Goal: Transaction & Acquisition: Purchase product/service

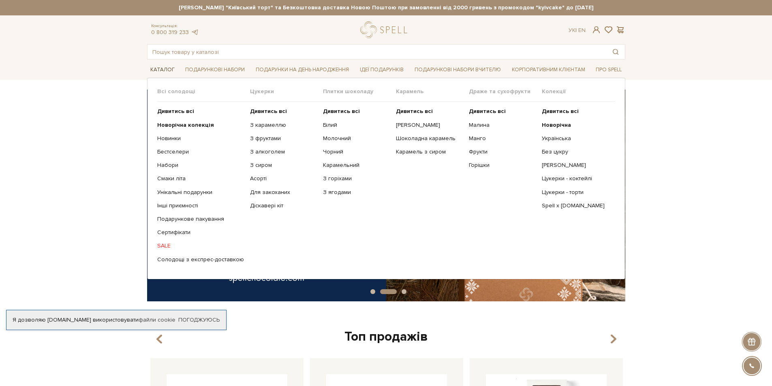
click at [161, 71] on link "Каталог" at bounding box center [162, 70] width 31 height 13
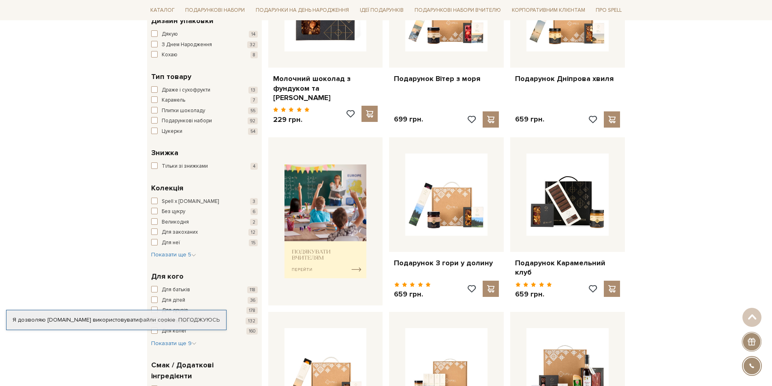
scroll to position [486, 0]
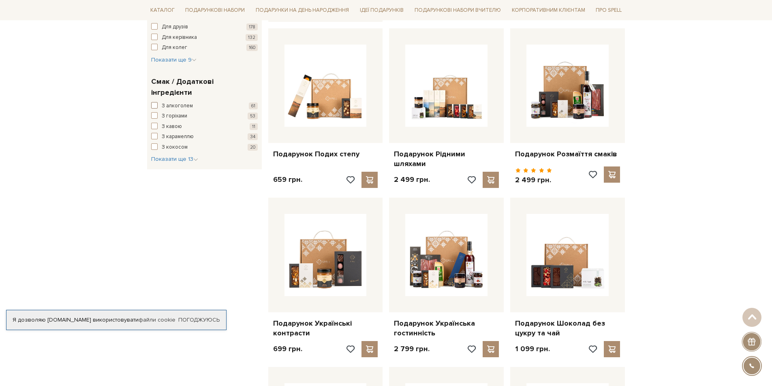
click at [167, 102] on span "З алкоголем" at bounding box center [177, 106] width 31 height 8
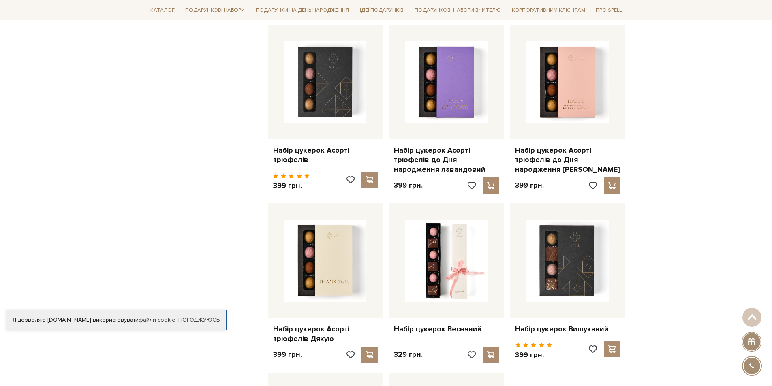
scroll to position [851, 0]
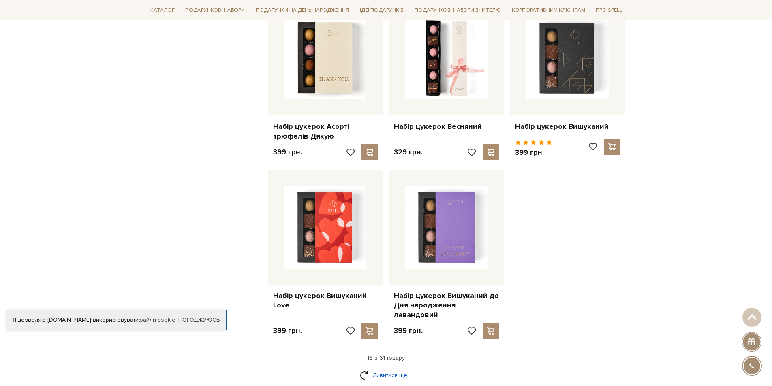
click at [393, 368] on link "Дивитися ще" at bounding box center [386, 375] width 53 height 14
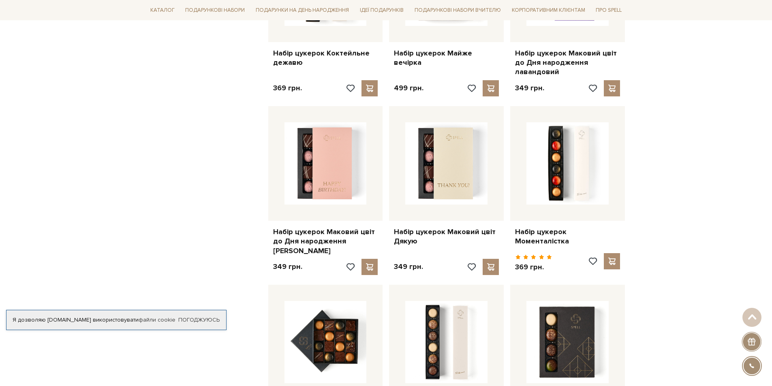
scroll to position [1447, 0]
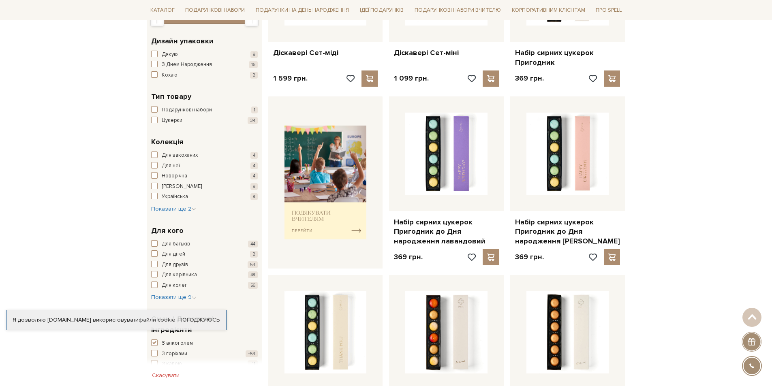
scroll to position [0, 0]
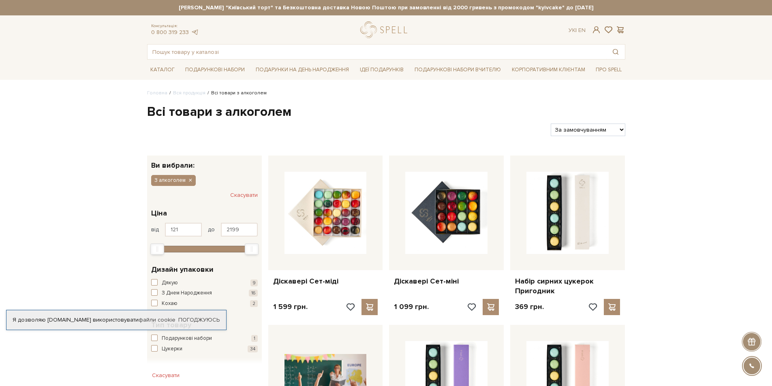
click at [592, 128] on select "За замовчуванням За Ціною (зростання) За Ціною (зменшення) Новинки За популярні…" at bounding box center [588, 130] width 74 height 13
select select "https://spellchocolate.com/our-productions/z-alkogolem?sort=p.price&order=ASC"
click at [551, 124] on select "За замовчуванням За Ціною (зростання) За Ціною (зменшення) Новинки За популярні…" at bounding box center [588, 130] width 74 height 13
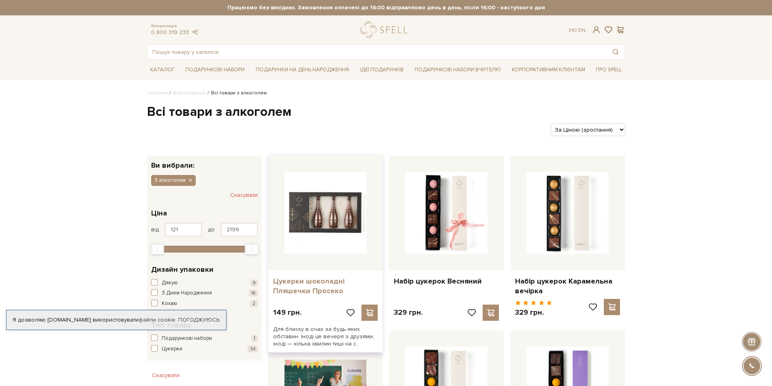
click at [314, 284] on link "Цукерки шоколадні Пляшечки Просеко" at bounding box center [325, 286] width 105 height 19
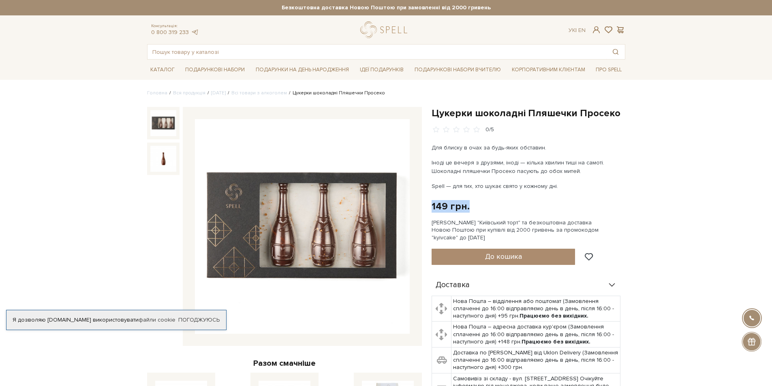
drag, startPoint x: 432, startPoint y: 206, endPoint x: 504, endPoint y: 209, distance: 72.2
click at [504, 209] on div "149 грн. Оплата частинами:" at bounding box center [529, 206] width 194 height 13
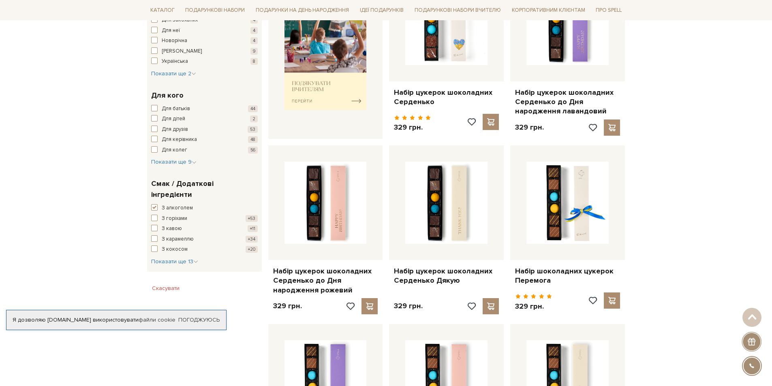
scroll to position [365, 0]
click at [153, 203] on span "button" at bounding box center [154, 206] width 6 height 6
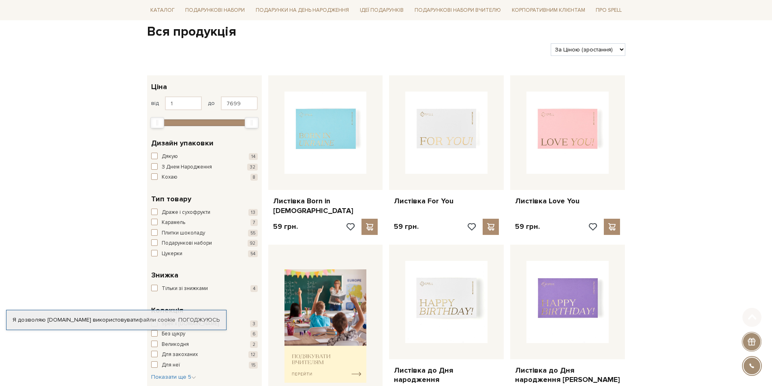
scroll to position [81, 0]
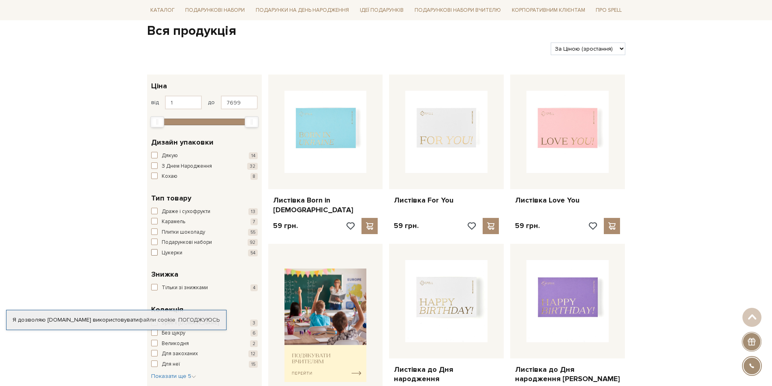
click at [155, 254] on span "button" at bounding box center [154, 252] width 6 height 6
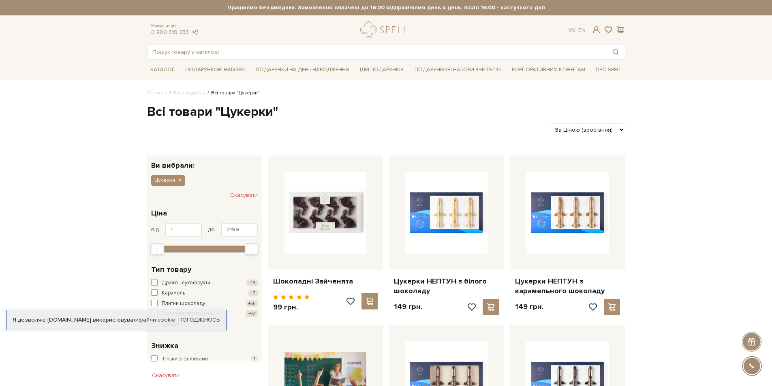
scroll to position [162, 0]
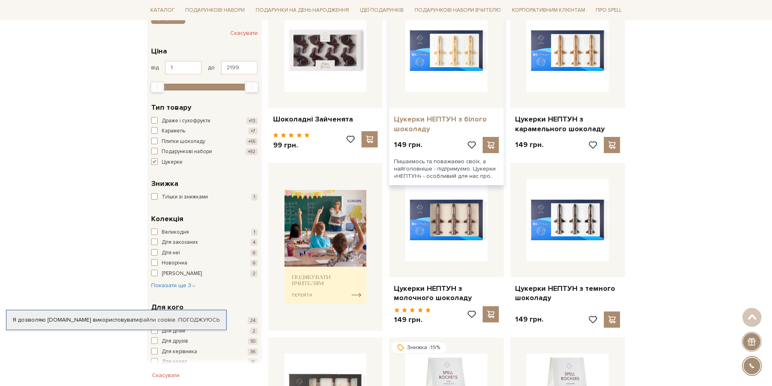
click at [418, 125] on link "Цукерки НЕПТУН з білого шоколаду" at bounding box center [446, 124] width 105 height 19
